Goal: Information Seeking & Learning: Learn about a topic

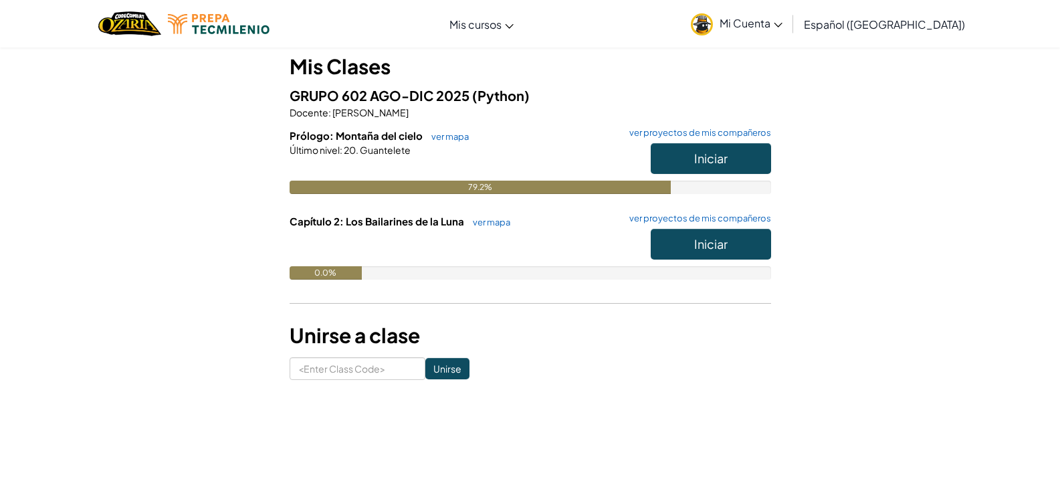
scroll to position [67, 0]
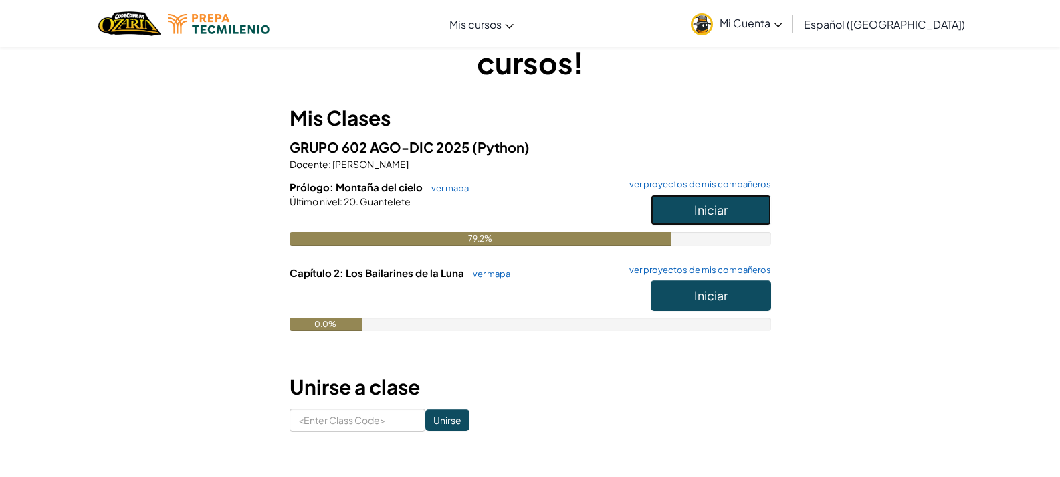
click at [733, 210] on button "Iniciar" at bounding box center [711, 210] width 120 height 31
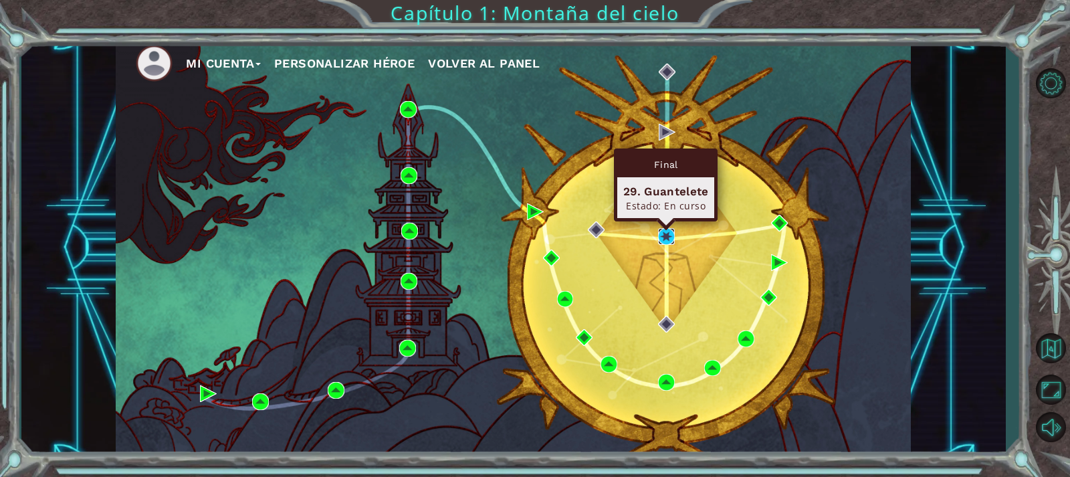
click at [666, 235] on img at bounding box center [666, 236] width 17 height 17
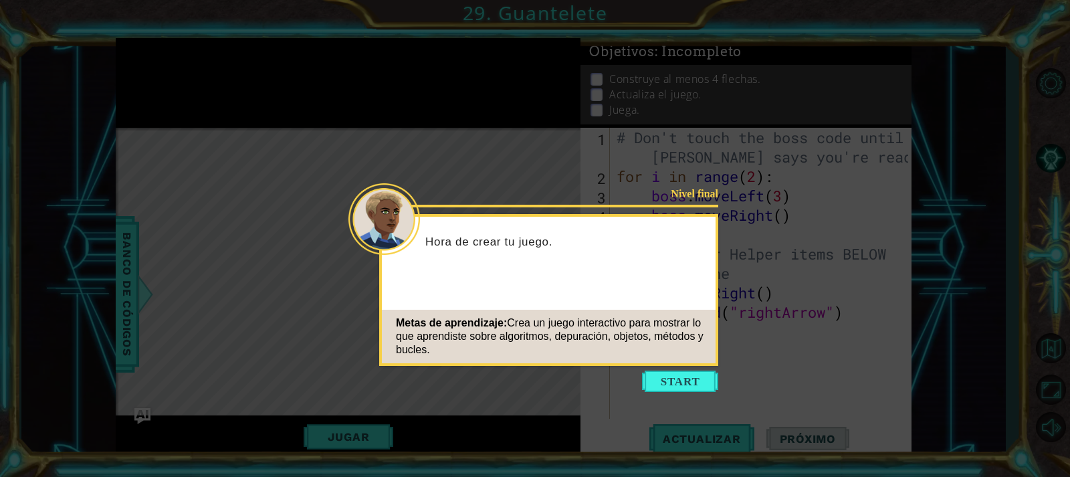
click at [676, 380] on button "Start" at bounding box center [680, 381] width 76 height 21
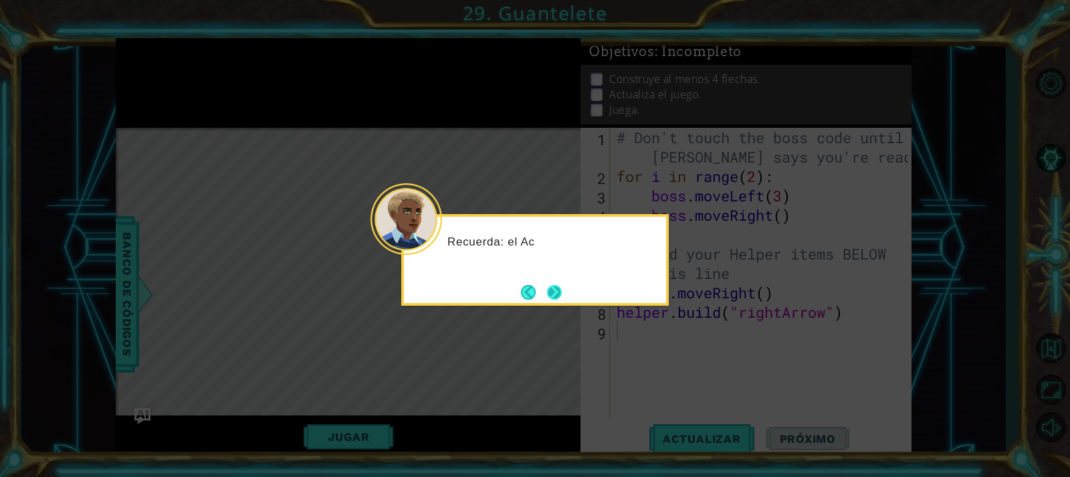
drag, startPoint x: 595, startPoint y: 285, endPoint x: 559, endPoint y: 286, distance: 35.5
click at [589, 285] on div "Recuerda: el Ac" at bounding box center [535, 260] width 268 height 92
drag, startPoint x: 555, startPoint y: 286, endPoint x: 599, endPoint y: 292, distance: 45.3
click at [556, 287] on button "Next" at bounding box center [554, 291] width 15 height 15
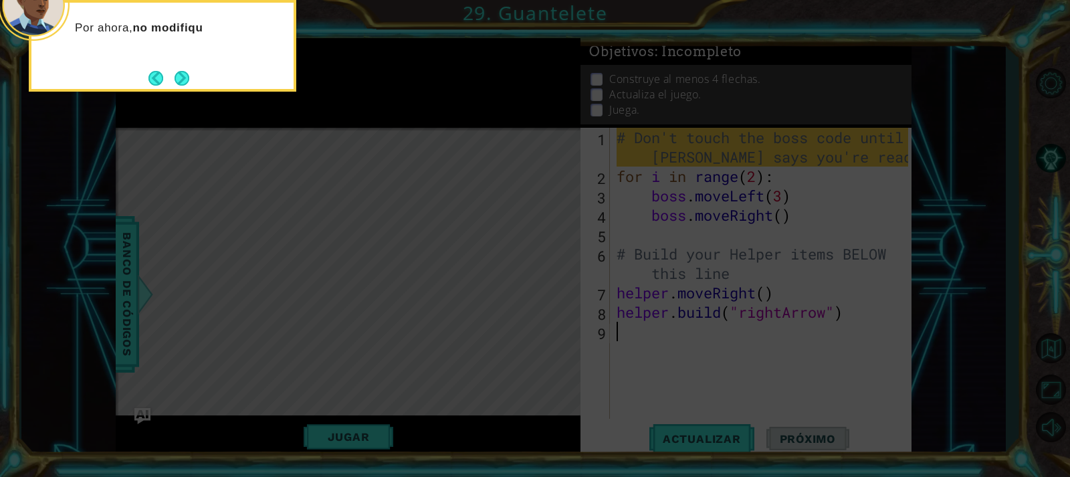
click at [200, 76] on div "Por ahora, no modifiqu" at bounding box center [163, 46] width 268 height 92
click at [178, 80] on button "Next" at bounding box center [182, 78] width 15 height 15
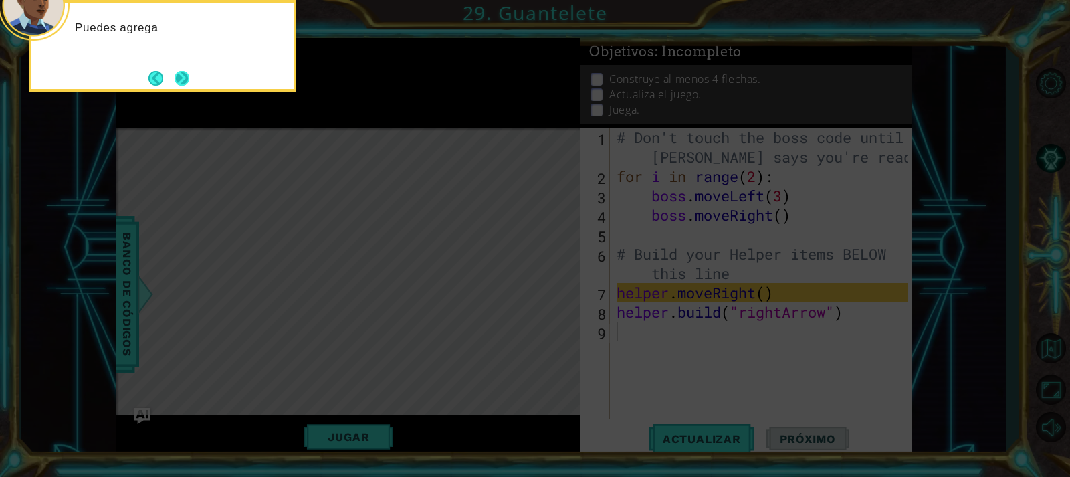
click at [189, 84] on button "Next" at bounding box center [182, 78] width 15 height 15
click at [189, 84] on icon at bounding box center [535, 71] width 1070 height 811
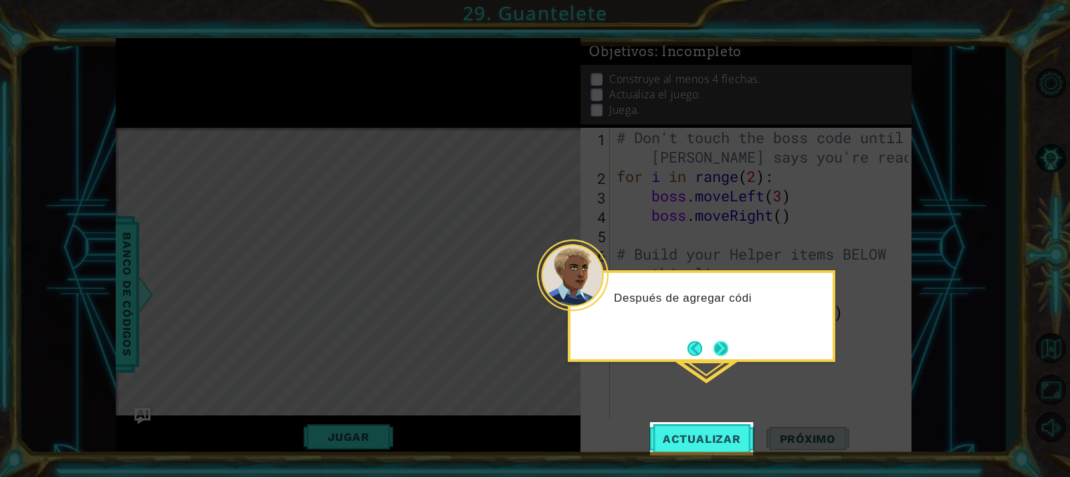
click at [716, 348] on button "Next" at bounding box center [721, 348] width 15 height 15
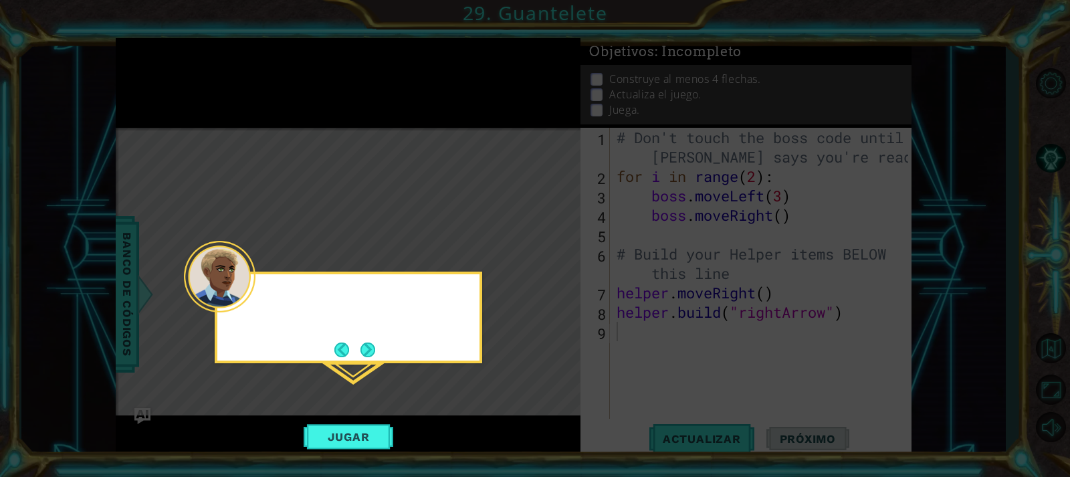
click at [716, 348] on icon at bounding box center [535, 238] width 1070 height 477
click at [375, 354] on button "Next" at bounding box center [368, 350] width 15 height 15
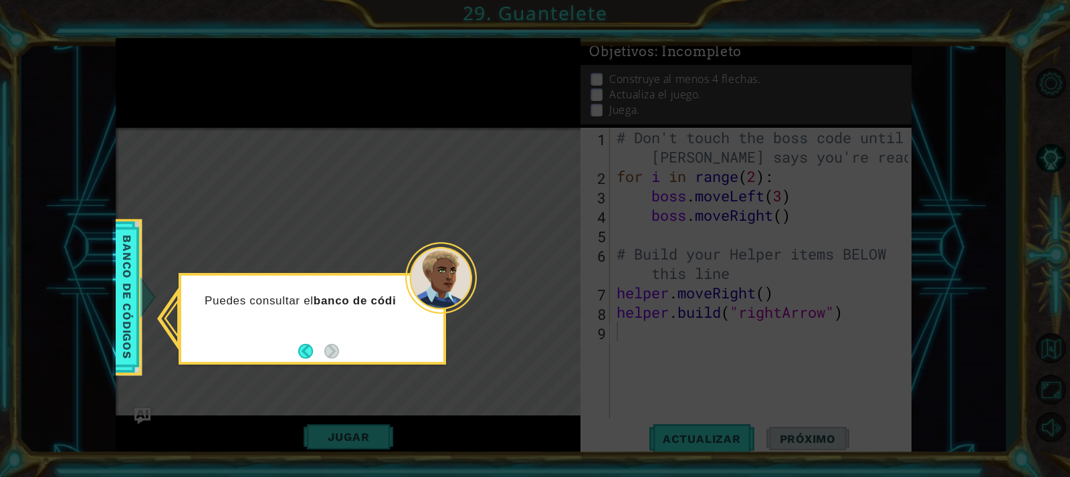
click at [310, 353] on button "Back" at bounding box center [311, 351] width 26 height 15
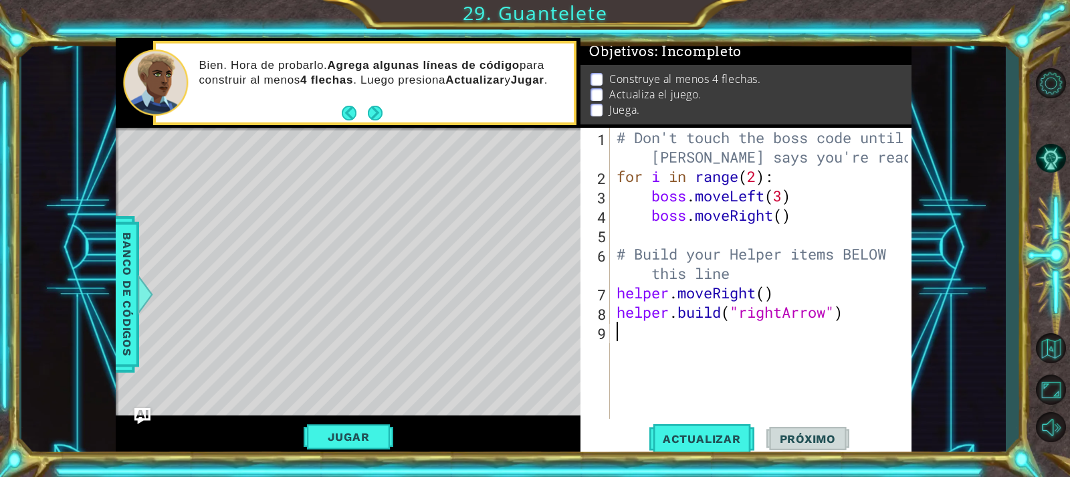
type textarea "h"
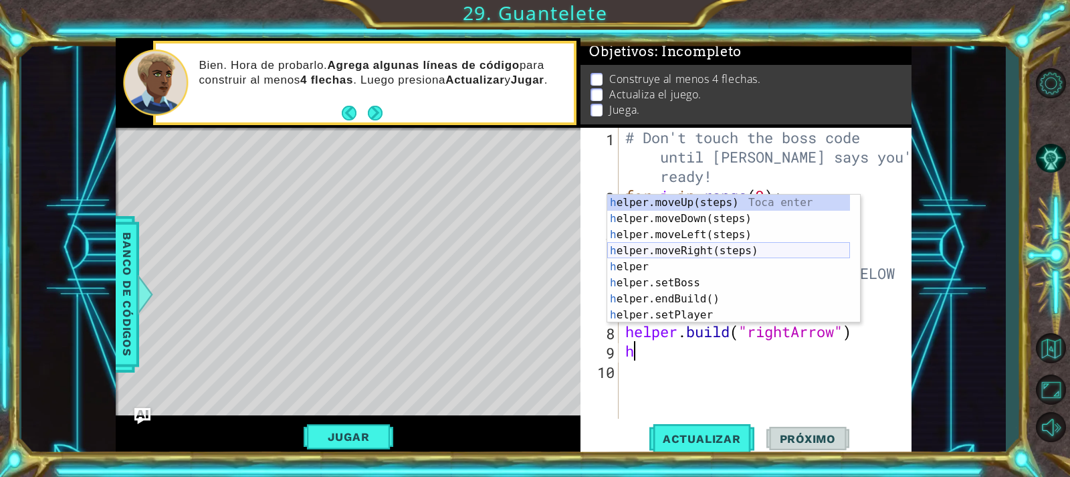
click at [706, 254] on div "h elper.moveUp(steps) Toca enter h elper.moveDown(steps) Toca enter h elper.mov…" at bounding box center [728, 275] width 243 height 161
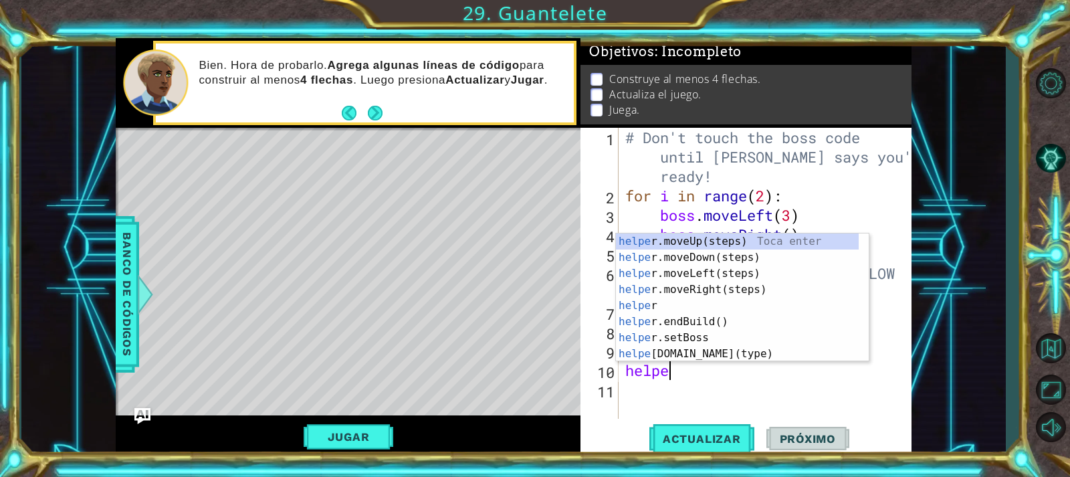
scroll to position [0, 2]
click at [741, 355] on div "helper Toca enter helper .moveUp(steps) Toca enter helper .moveDown(steps) Toca…" at bounding box center [737, 313] width 243 height 161
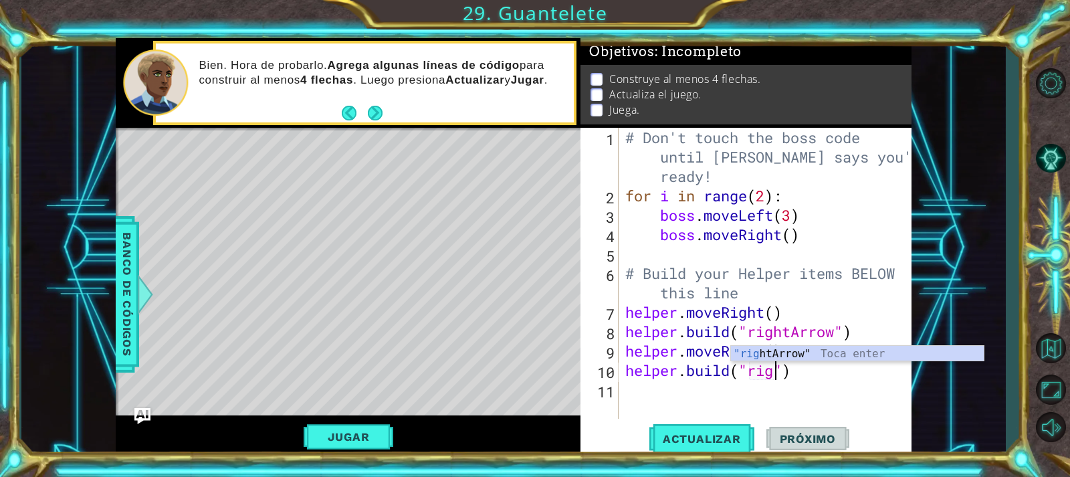
scroll to position [0, 8]
click at [953, 349] on div ""right Arrow" Toca enter" at bounding box center [857, 370] width 253 height 48
click at [709, 419] on div "helper.build("rightArrow") 1 2 3 4 5 6 7 8 9 10 11 # Don't touch the boss code …" at bounding box center [746, 293] width 330 height 330
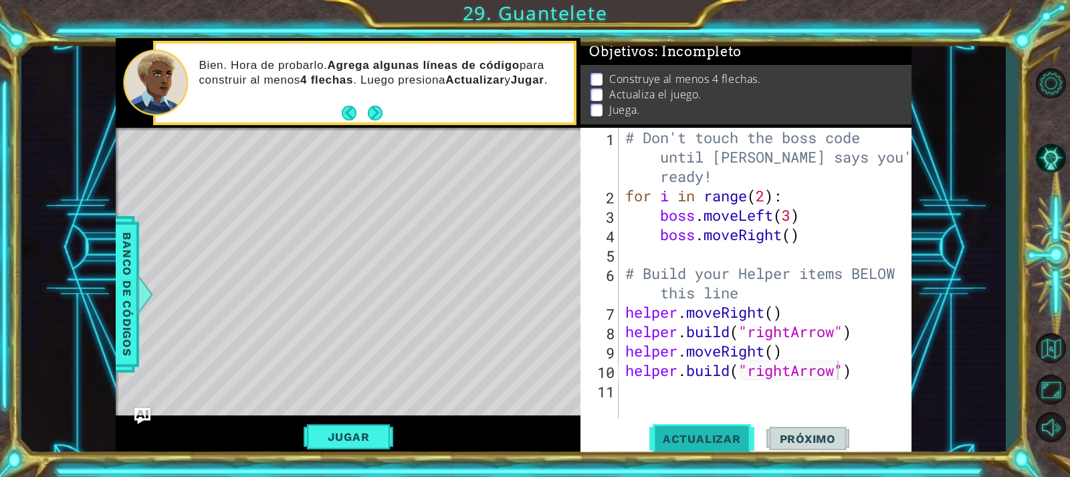
click at [726, 425] on button "Actualizar" at bounding box center [702, 438] width 105 height 33
click at [857, 371] on div "# Don't touch the boss code until Vega says you're ready! for i in range ( 2 ) …" at bounding box center [769, 312] width 292 height 369
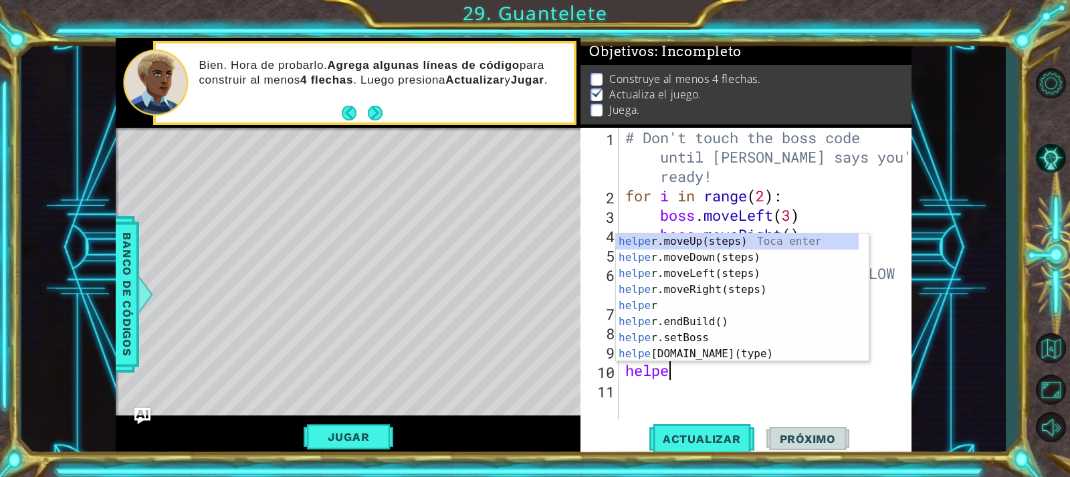
scroll to position [0, 1]
type textarea "h"
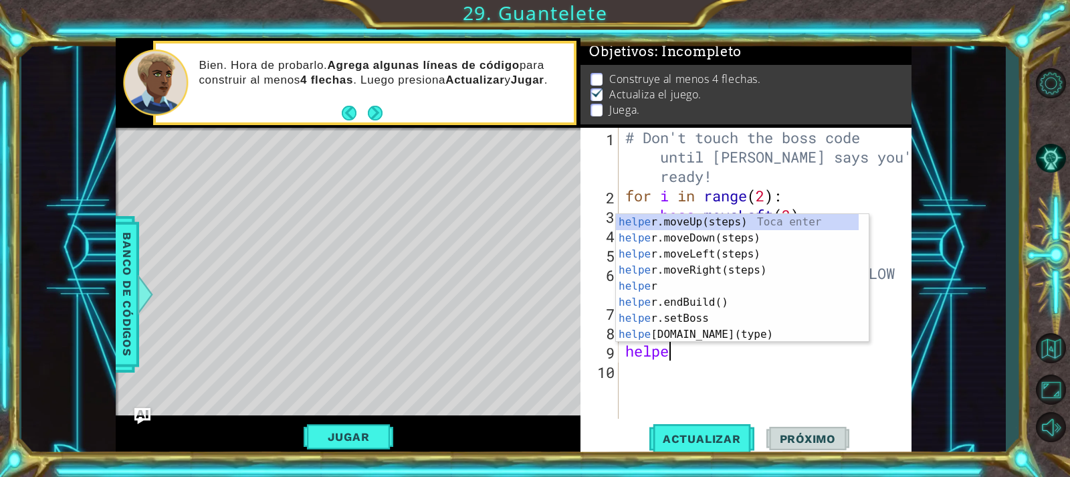
type textarea "h"
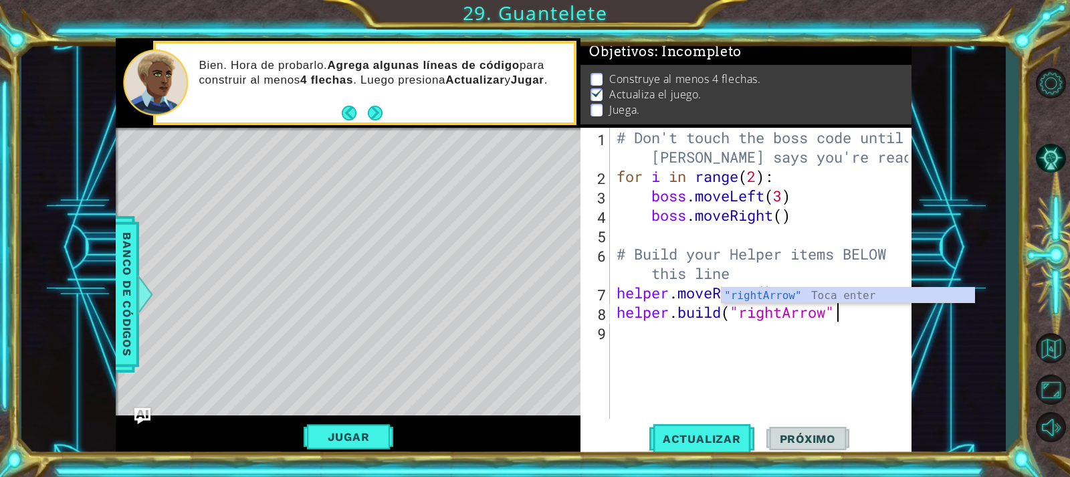
type textarea "helper.build("rightArrow")"
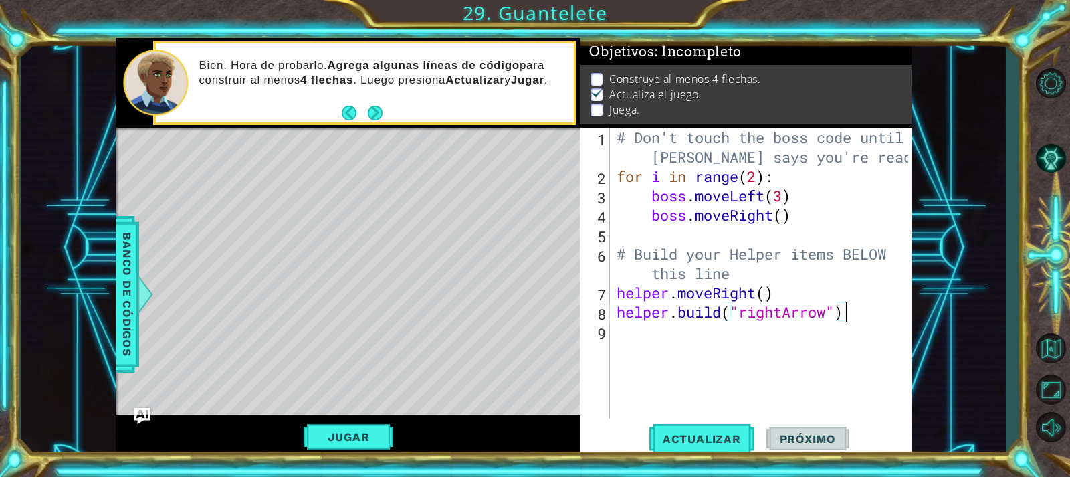
scroll to position [0, 10]
click at [648, 327] on div "# Don't touch the boss code until Vega says you're ready! for i in range ( 2 ) …" at bounding box center [764, 302] width 301 height 349
click at [367, 426] on button "Jugar" at bounding box center [349, 436] width 90 height 25
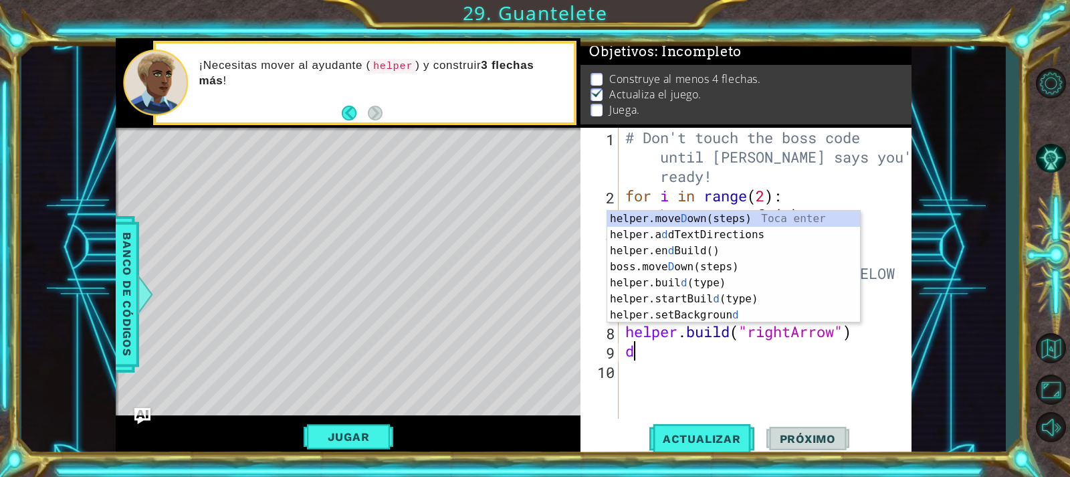
type textarea "d"
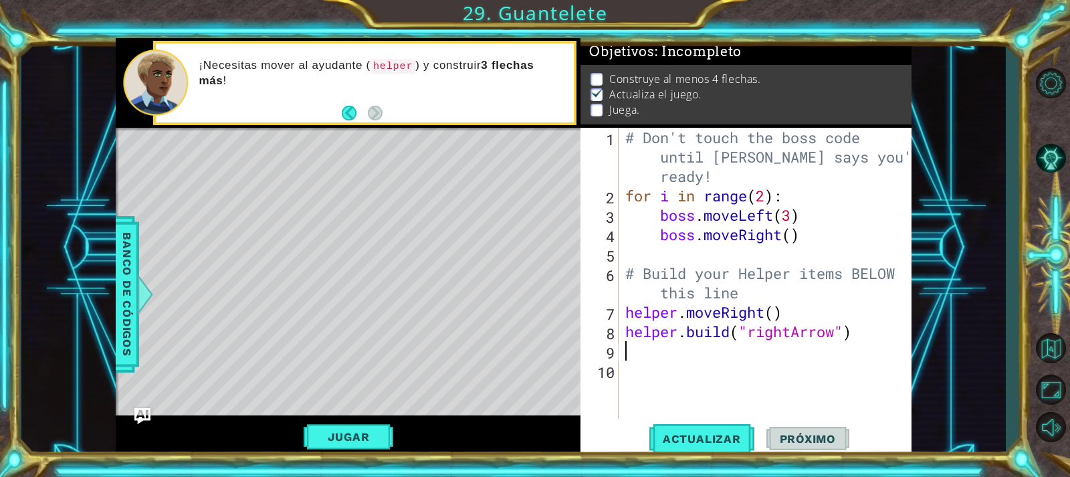
click at [365, 430] on button "Jugar" at bounding box center [349, 436] width 90 height 25
click at [362, 427] on button "Jugar" at bounding box center [349, 436] width 90 height 25
click at [345, 438] on button "Jugar" at bounding box center [349, 436] width 90 height 25
click at [343, 438] on button "Jugar" at bounding box center [349, 436] width 90 height 25
drag, startPoint x: 343, startPoint y: 438, endPoint x: 333, endPoint y: 398, distance: 41.2
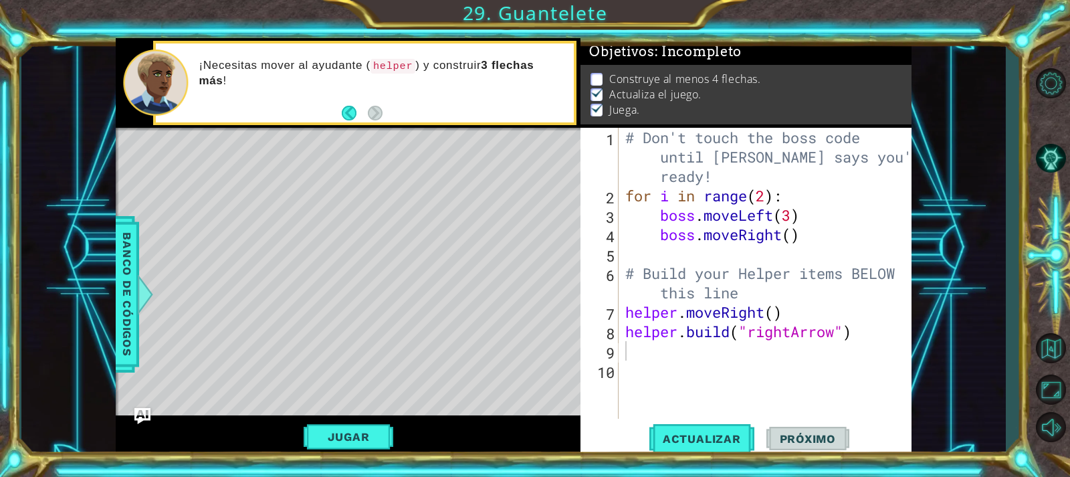
click at [340, 414] on div "helper methods moveLeft(steps) moveRight(steps) moveUp(steps) moveDown(steps) b…" at bounding box center [513, 247] width 795 height 419
click at [365, 440] on button "Jugar" at bounding box center [349, 436] width 90 height 25
click at [365, 439] on button "Jugar" at bounding box center [349, 436] width 90 height 25
click at [365, 436] on button "Jugar" at bounding box center [349, 436] width 90 height 25
click at [369, 435] on button "Jugar" at bounding box center [349, 436] width 90 height 25
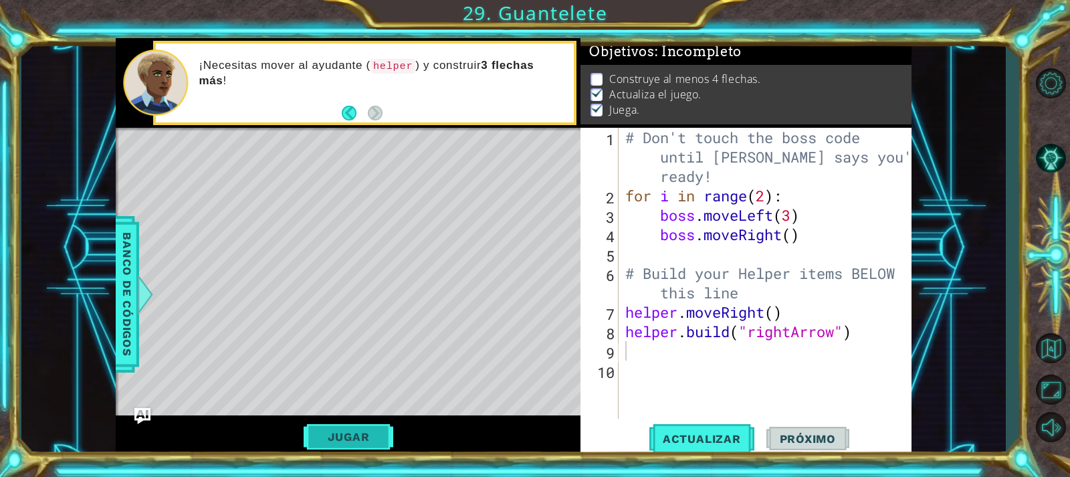
click at [369, 435] on button "Jugar" at bounding box center [349, 436] width 90 height 25
drag, startPoint x: 369, startPoint y: 435, endPoint x: 361, endPoint y: 431, distance: 9.3
click at [367, 435] on button "Jugar" at bounding box center [349, 436] width 90 height 25
click at [361, 431] on button "Jugar" at bounding box center [349, 436] width 90 height 25
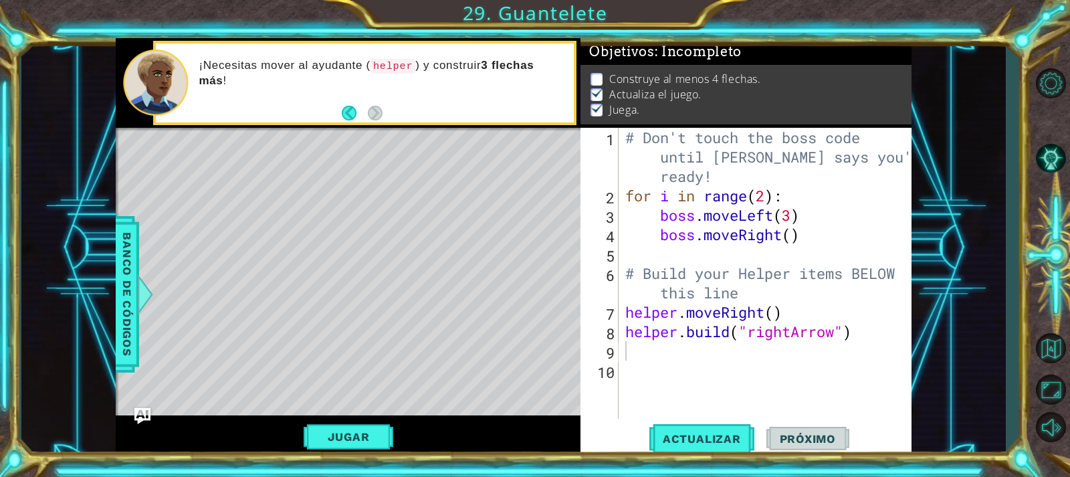
click at [264, 452] on div "Jugar" at bounding box center [348, 436] width 465 height 43
drag, startPoint x: 324, startPoint y: 440, endPoint x: 309, endPoint y: 387, distance: 54.9
click at [324, 428] on button "Jugar" at bounding box center [349, 436] width 90 height 25
click at [332, 447] on button "Jugar" at bounding box center [349, 436] width 90 height 25
drag, startPoint x: 332, startPoint y: 442, endPoint x: 326, endPoint y: 460, distance: 18.4
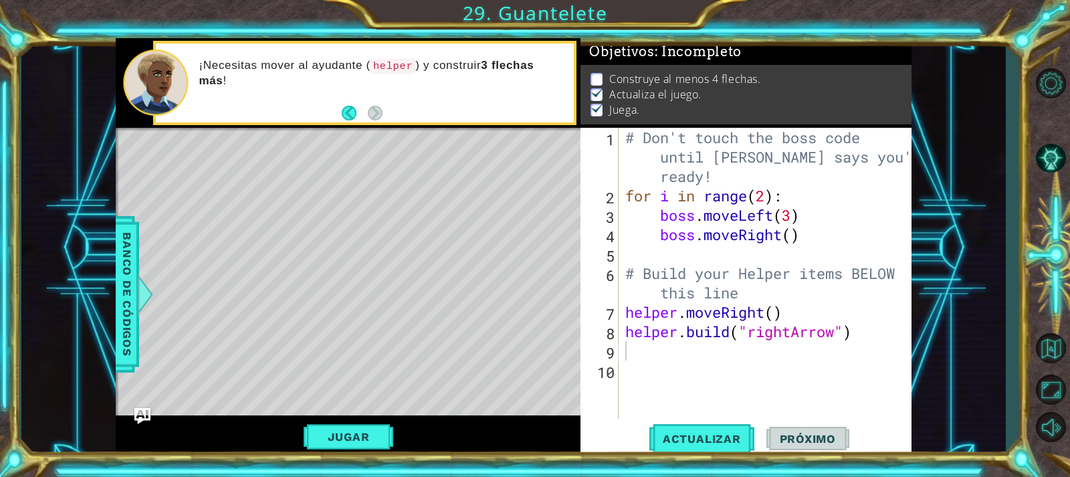
click at [328, 456] on div "Jugar" at bounding box center [348, 436] width 465 height 43
click at [349, 433] on button "Jugar" at bounding box center [349, 436] width 90 height 25
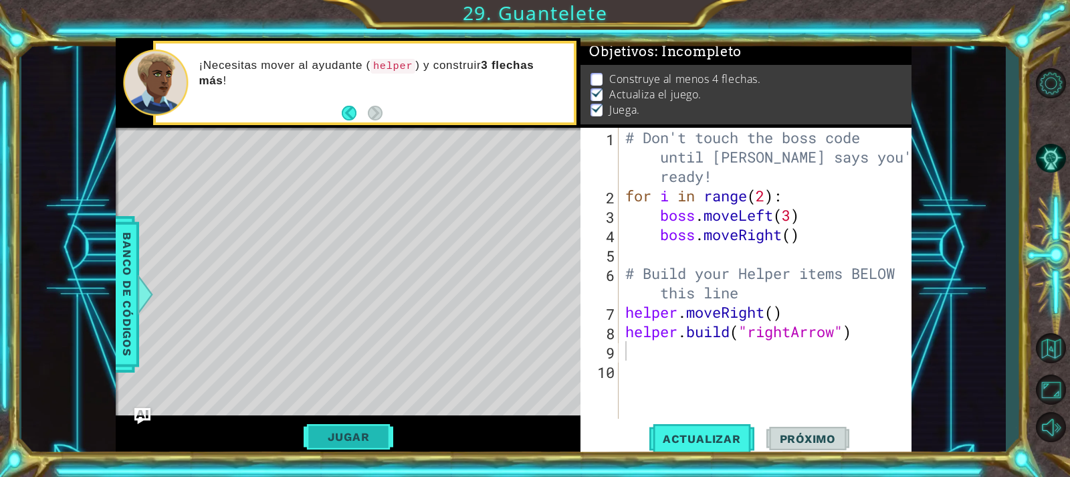
click at [354, 427] on button "Jugar" at bounding box center [349, 436] width 90 height 25
click at [338, 439] on button "Jugar" at bounding box center [349, 436] width 90 height 25
click at [338, 439] on div "helper methods moveLeft(steps) moveRight(steps) moveUp(steps) moveDown(steps) b…" at bounding box center [513, 247] width 795 height 419
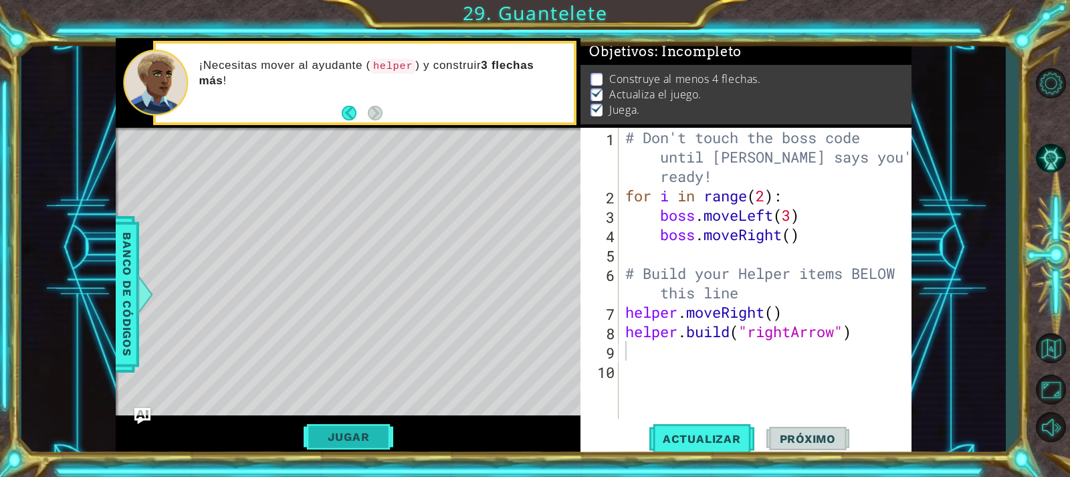
click at [375, 447] on button "Jugar" at bounding box center [349, 436] width 90 height 25
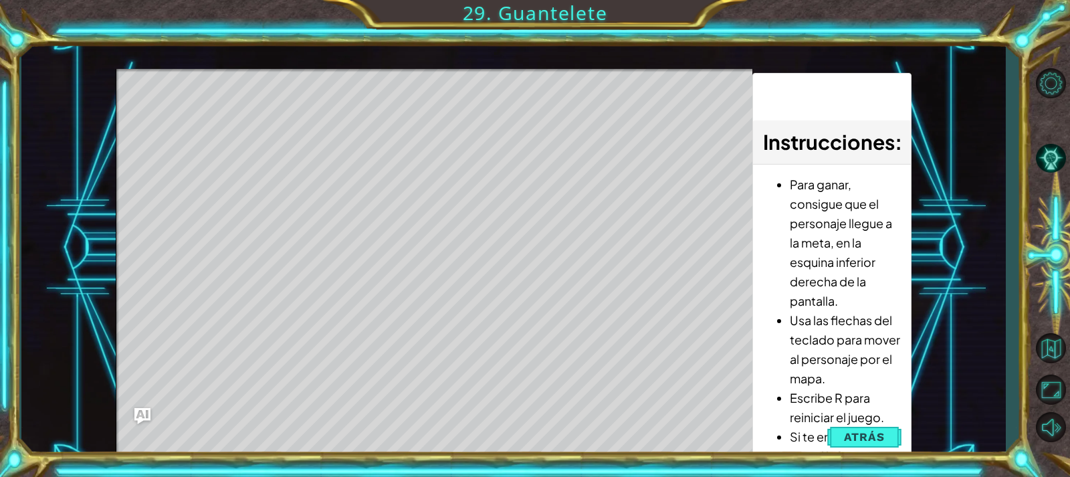
drag, startPoint x: 475, startPoint y: 384, endPoint x: 470, endPoint y: 377, distance: 9.1
click at [470, 377] on div "Level Map" at bounding box center [425, 266] width 618 height 394
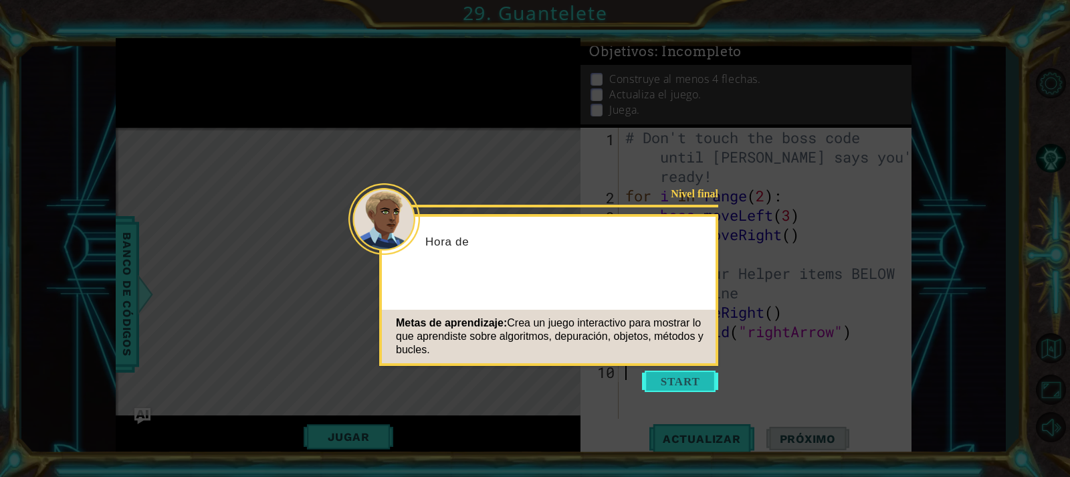
click at [690, 387] on button "Start" at bounding box center [680, 381] width 76 height 21
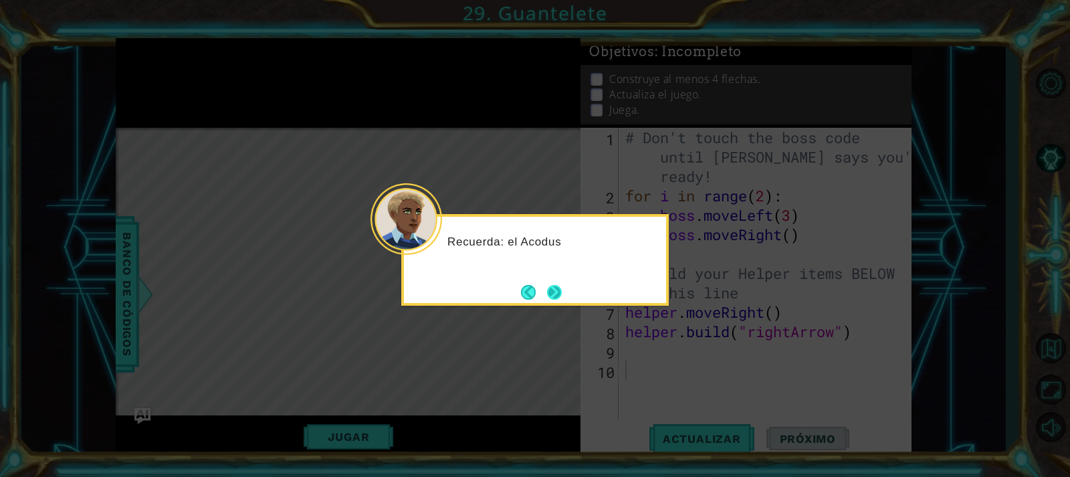
click at [557, 290] on button "Next" at bounding box center [554, 292] width 15 height 15
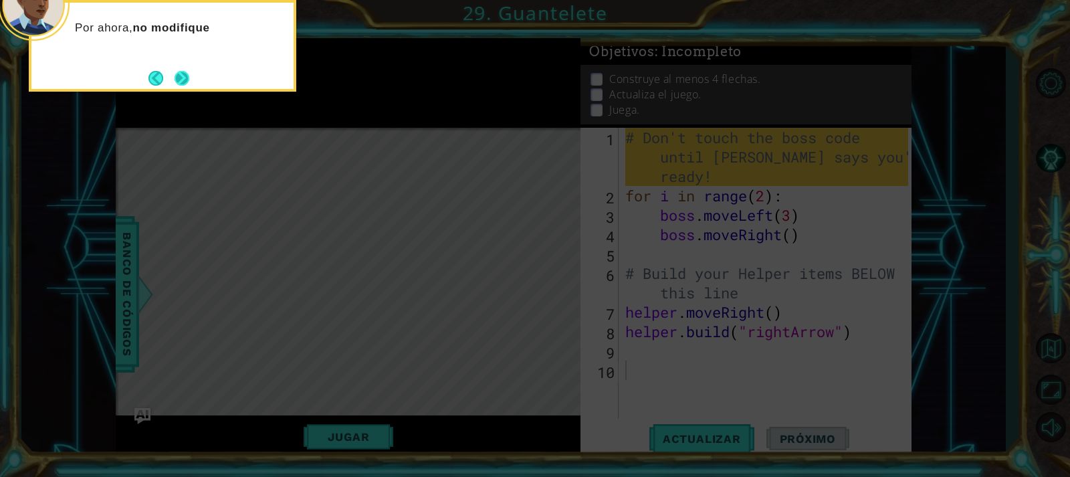
click at [189, 82] on button "Next" at bounding box center [182, 78] width 15 height 15
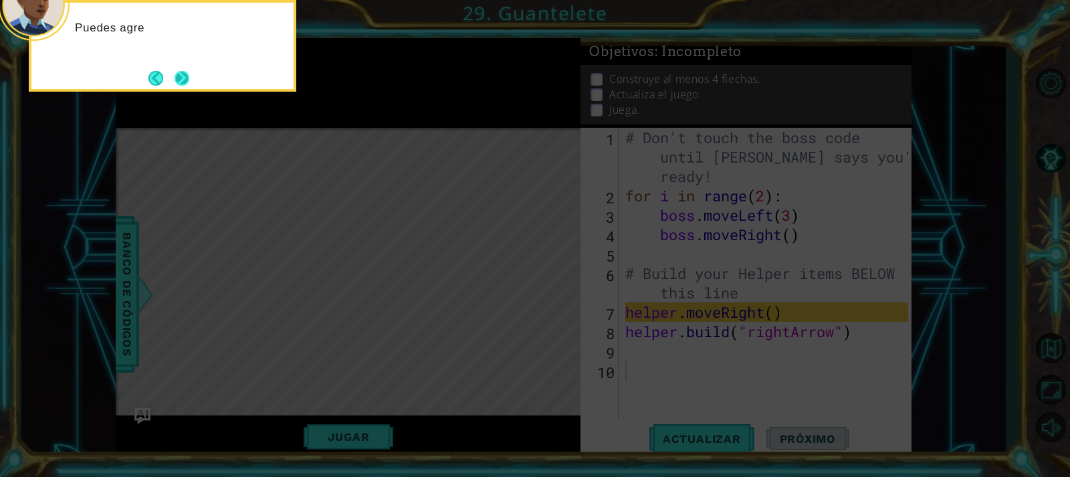
click at [187, 76] on button "Next" at bounding box center [182, 78] width 20 height 20
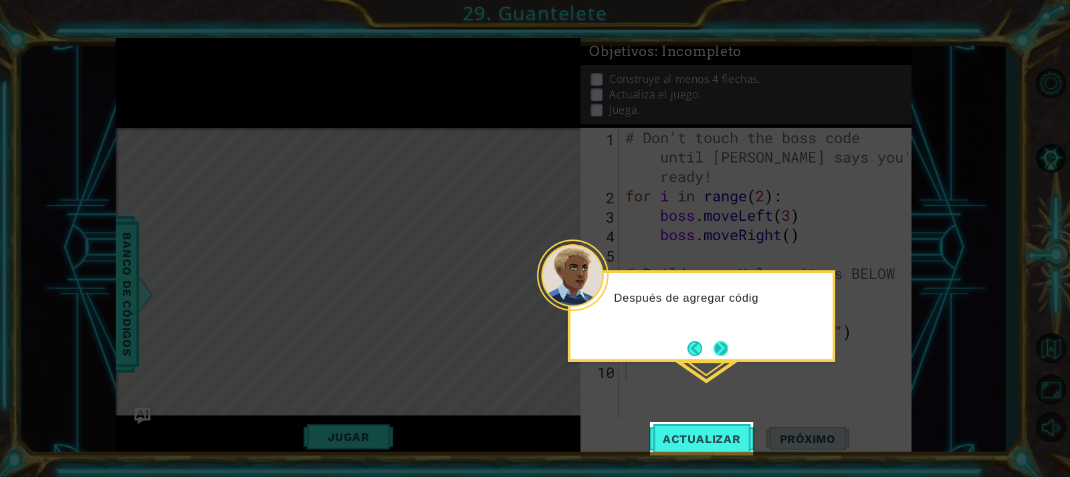
drag, startPoint x: 749, startPoint y: 344, endPoint x: 730, endPoint y: 348, distance: 19.2
click at [744, 345] on div "Después de agregar códig" at bounding box center [702, 316] width 268 height 92
click at [726, 348] on button "Next" at bounding box center [721, 348] width 22 height 22
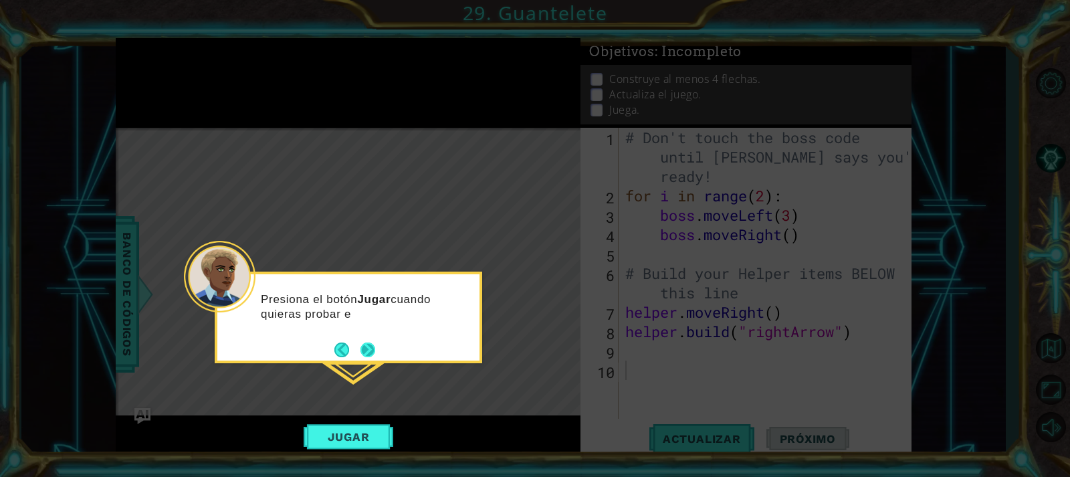
click at [372, 344] on button "Next" at bounding box center [368, 350] width 16 height 16
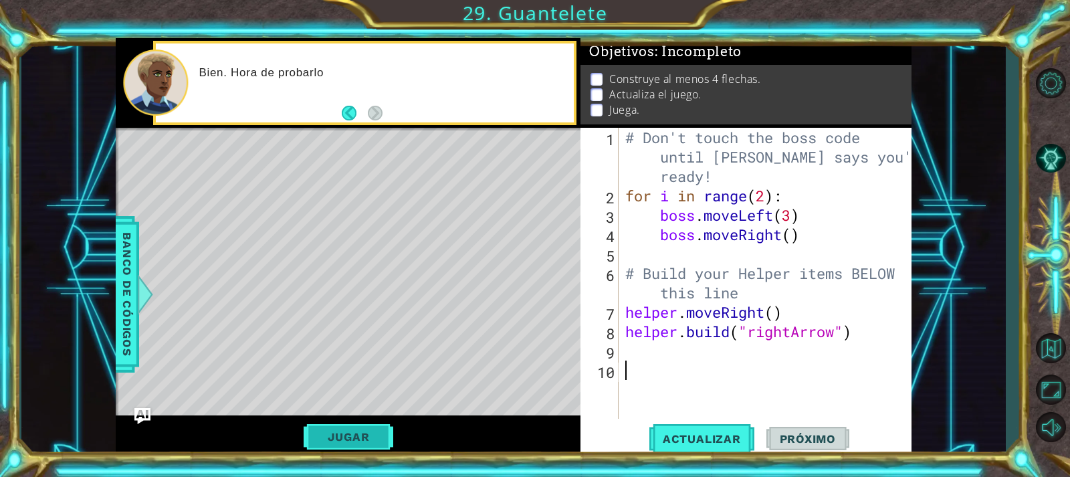
click at [368, 434] on button "Jugar" at bounding box center [349, 436] width 90 height 25
click at [355, 434] on button "Jugar" at bounding box center [349, 436] width 90 height 25
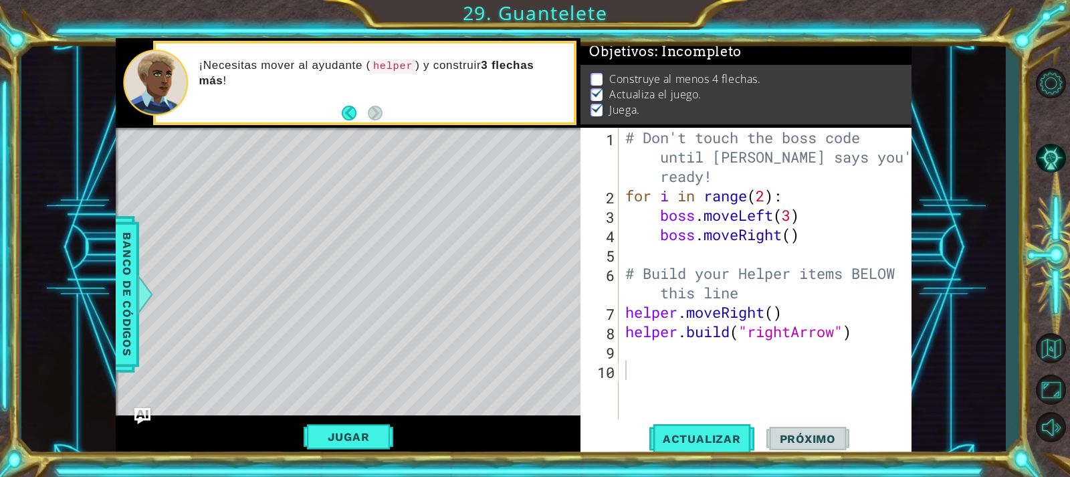
click at [354, 434] on button "Jugar" at bounding box center [349, 436] width 90 height 25
